Goal: Understand process/instructions: Learn how to perform a task or action

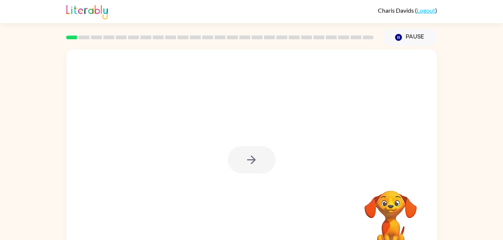
click at [264, 157] on div at bounding box center [252, 159] width 48 height 27
click at [255, 167] on icon "button" at bounding box center [251, 160] width 13 height 13
click at [466, 186] on div "Your browser must support playing .mp4 files to use Literably. Please try using…" at bounding box center [251, 154] width 503 height 217
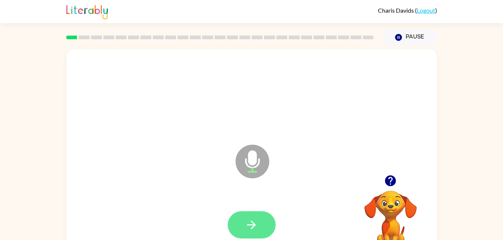
click at [257, 226] on icon "button" at bounding box center [251, 225] width 13 height 13
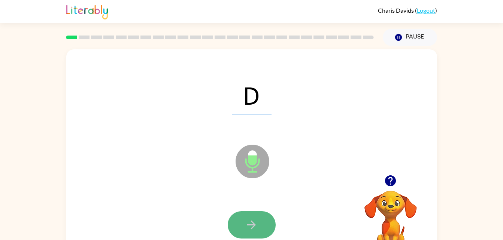
click at [264, 233] on button "button" at bounding box center [252, 225] width 48 height 27
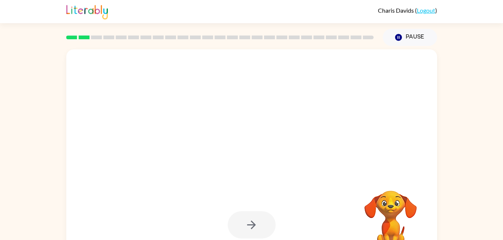
click at [266, 230] on div at bounding box center [252, 225] width 48 height 27
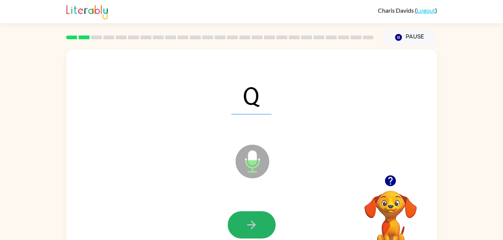
click at [266, 230] on button "button" at bounding box center [252, 225] width 48 height 27
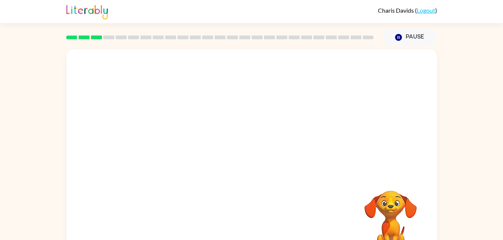
click at [266, 230] on div "Your browser must support playing .mp4 files to use Literably. Please try using…" at bounding box center [251, 156] width 371 height 214
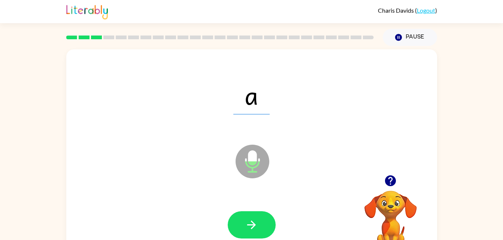
click at [238, 239] on div at bounding box center [252, 225] width 356 height 61
click at [246, 235] on button "button" at bounding box center [252, 225] width 48 height 27
click at [252, 239] on div at bounding box center [252, 225] width 356 height 61
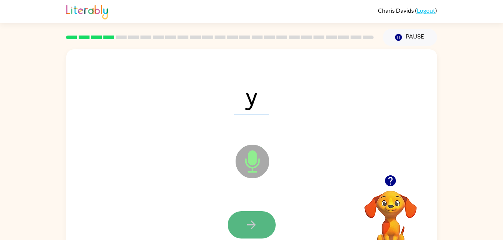
click at [258, 237] on button "button" at bounding box center [252, 225] width 48 height 27
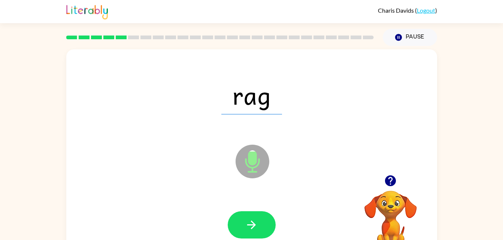
click at [195, 169] on div "rag Microphone The Microphone is here when it is your turn to talk" at bounding box center [251, 156] width 371 height 214
click at [276, 233] on div at bounding box center [252, 225] width 356 height 61
click at [257, 231] on icon "button" at bounding box center [251, 225] width 13 height 13
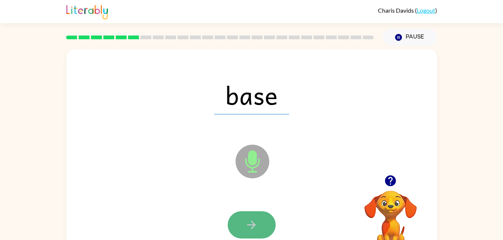
click at [259, 227] on button "button" at bounding box center [252, 225] width 48 height 27
click at [258, 228] on button "button" at bounding box center [252, 225] width 48 height 27
click at [241, 228] on button "button" at bounding box center [252, 225] width 48 height 27
click at [250, 232] on button "button" at bounding box center [252, 225] width 48 height 27
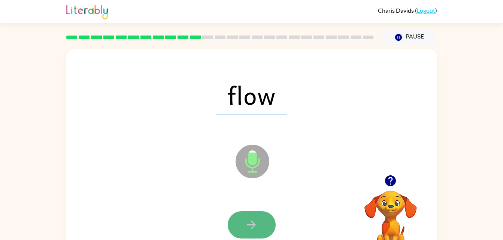
click at [250, 232] on button "button" at bounding box center [252, 225] width 48 height 27
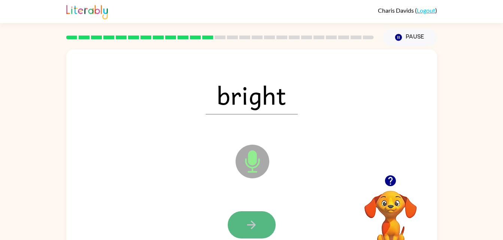
click at [248, 228] on icon "button" at bounding box center [251, 225] width 13 height 13
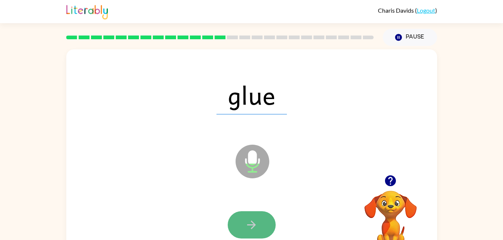
click at [252, 227] on icon "button" at bounding box center [251, 225] width 13 height 13
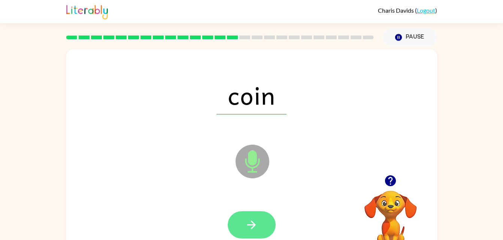
click at [252, 224] on icon "button" at bounding box center [251, 225] width 13 height 13
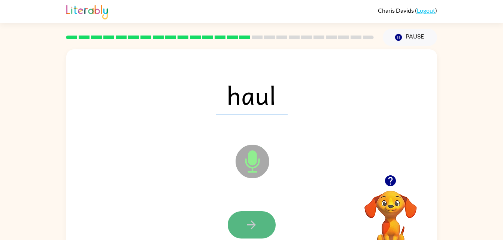
click at [250, 221] on icon "button" at bounding box center [251, 225] width 13 height 13
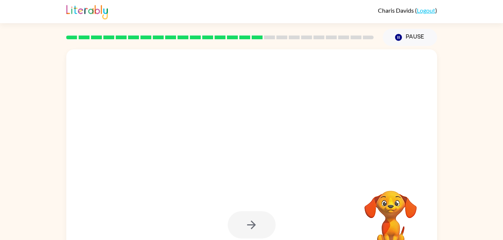
click at [250, 221] on div at bounding box center [252, 225] width 48 height 27
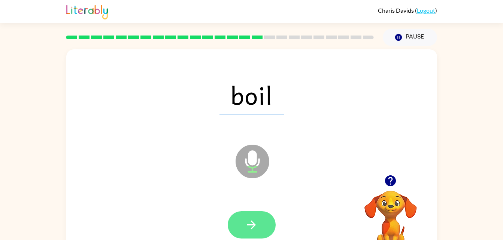
click at [246, 217] on button "button" at bounding box center [252, 225] width 48 height 27
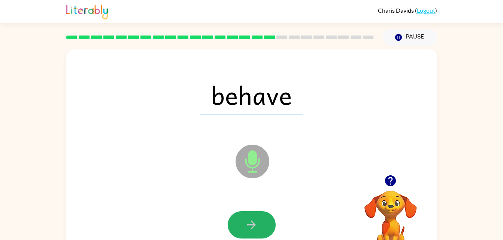
click at [253, 213] on button "button" at bounding box center [252, 225] width 48 height 27
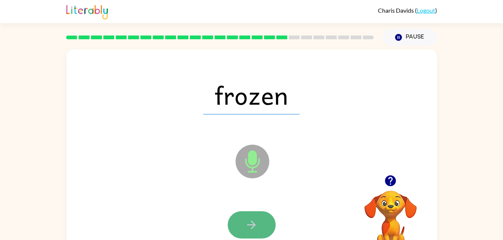
click at [272, 225] on button "button" at bounding box center [252, 225] width 48 height 27
click at [245, 218] on button "button" at bounding box center [252, 225] width 48 height 27
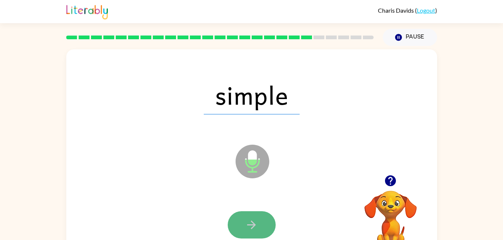
click at [255, 219] on icon "button" at bounding box center [251, 225] width 13 height 13
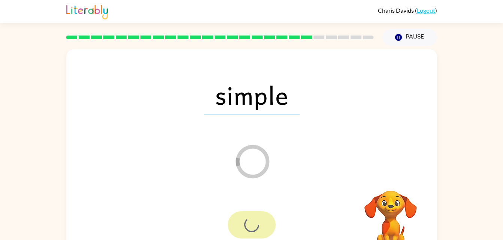
click at [255, 218] on div at bounding box center [252, 225] width 48 height 27
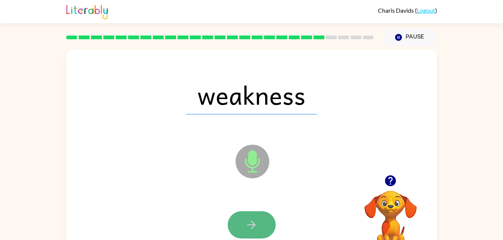
click at [247, 212] on button "button" at bounding box center [252, 225] width 48 height 27
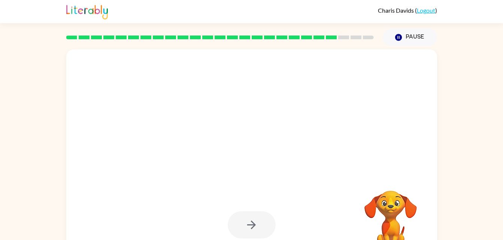
drag, startPoint x: 247, startPoint y: 211, endPoint x: 255, endPoint y: 220, distance: 11.9
click at [255, 220] on div at bounding box center [252, 225] width 48 height 27
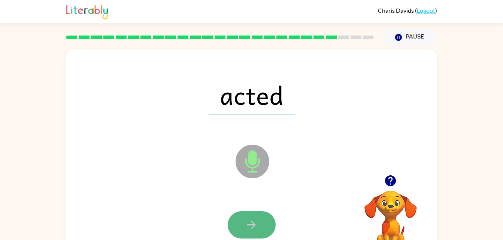
click at [256, 220] on icon "button" at bounding box center [251, 225] width 13 height 13
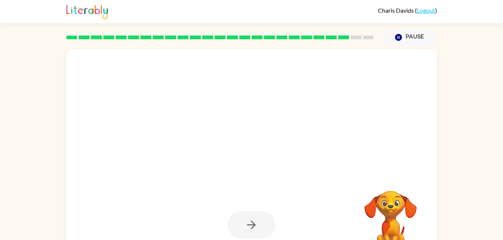
click at [256, 220] on div at bounding box center [252, 225] width 48 height 27
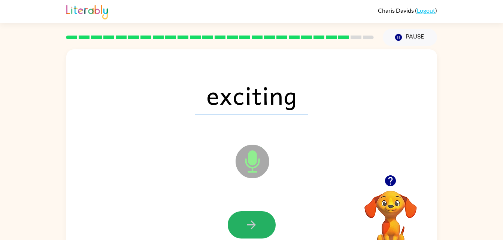
click at [256, 220] on icon "button" at bounding box center [251, 225] width 13 height 13
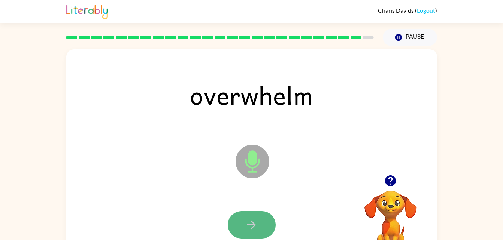
click at [256, 220] on icon "button" at bounding box center [251, 225] width 13 height 13
